Goal: Task Accomplishment & Management: Use online tool/utility

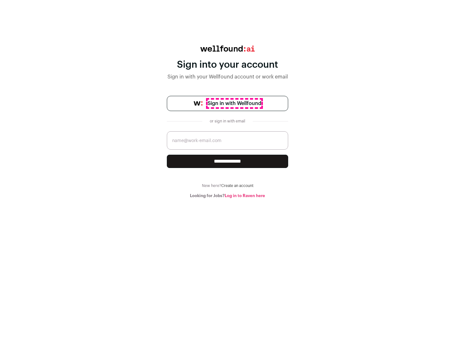
click at [234, 103] on span "Sign in with Wellfound" at bounding box center [235, 104] width 54 height 8
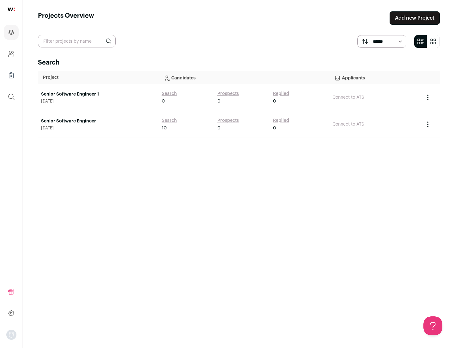
click at [98, 121] on link "Senior Software Engineer" at bounding box center [98, 121] width 114 height 6
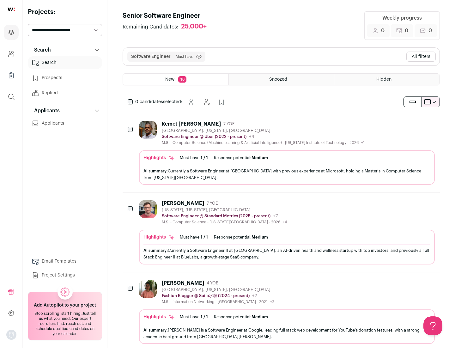
click at [281, 153] on div "Highlights Must have: 1 / 1 How many must haves have been fulfilled? | Response…" at bounding box center [287, 167] width 296 height 34
